Goal: Check status: Check status

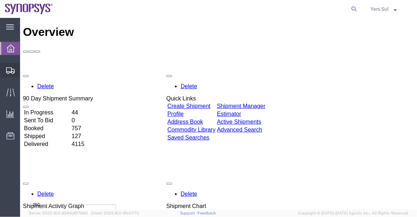
click at [0, 0] on span "Shipment Manager" at bounding box center [0, 0] width 0 height 0
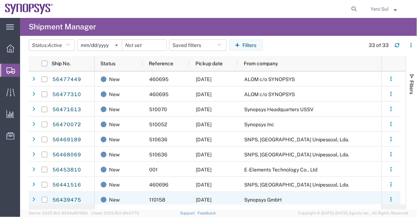
drag, startPoint x: 215, startPoint y: 204, endPoint x: 243, endPoint y: 199, distance: 29.0
click at [243, 199] on div "Ship No. Status Reference Pickup date From company 56477449 56477310 56471613 5…" at bounding box center [217, 132] width 377 height 153
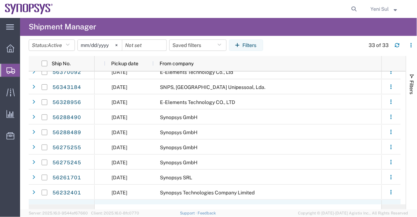
scroll to position [364, 0]
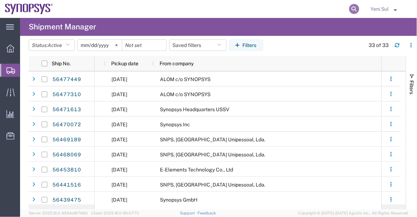
click at [354, 9] on icon at bounding box center [354, 9] width 10 height 10
type input "56439350"
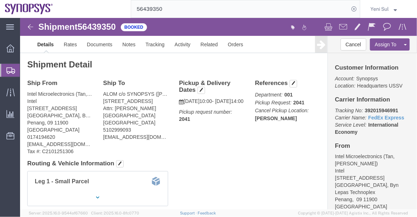
click div "Shipment Detail Ship From Intel Microelectronics (Tan, Wei Sern) Intel Plot 6 &…"
click at [0, 0] on span "Shipment Manager" at bounding box center [0, 0] width 0 height 0
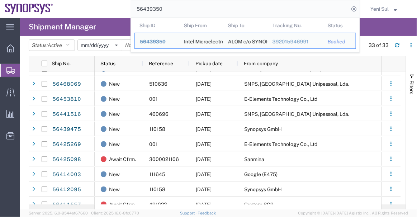
click at [210, 9] on input "56439350" at bounding box center [240, 8] width 218 height 17
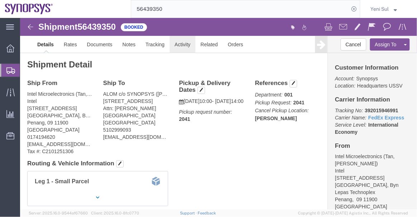
click link "Activity"
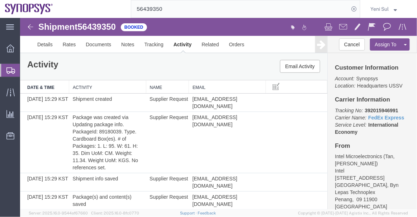
drag, startPoint x: 48, startPoint y: 83, endPoint x: 63, endPoint y: 88, distance: 15.1
click at [0, 0] on span "Shipment Manager" at bounding box center [0, 0] width 0 height 0
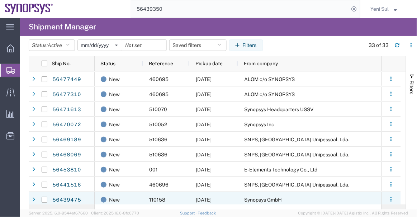
scroll to position [97, 0]
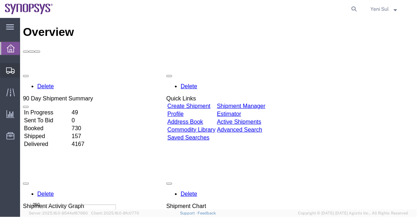
click at [0, 0] on span "Shipment Manager" at bounding box center [0, 0] width 0 height 0
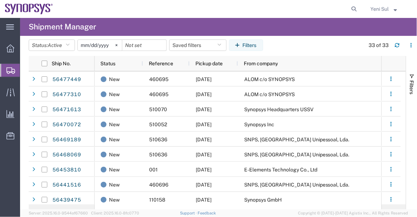
click at [0, 0] on span "Shipment Manager" at bounding box center [0, 0] width 0 height 0
